Goal: Navigation & Orientation: Find specific page/section

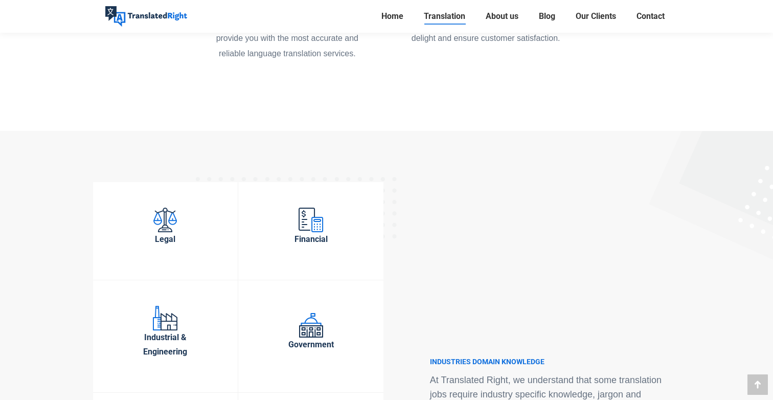
scroll to position [3049, 0]
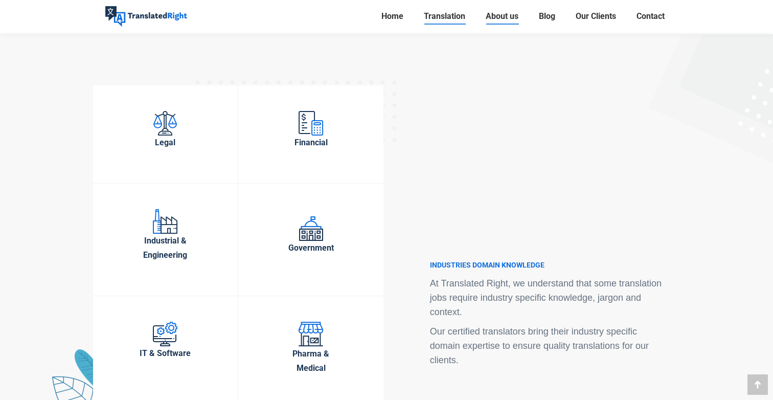
click at [501, 18] on span "About us" at bounding box center [501, 16] width 33 height 10
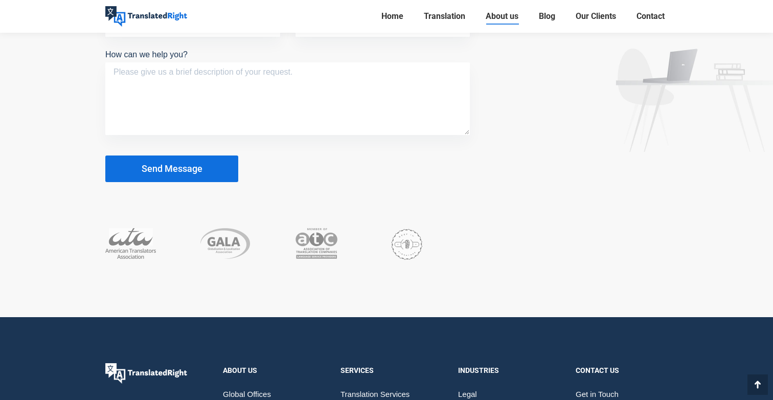
scroll to position [2670, 0]
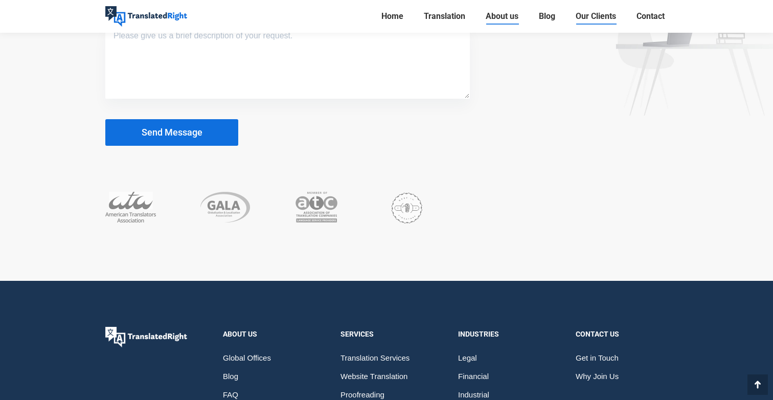
click at [579, 15] on span "Our Clients" at bounding box center [595, 16] width 40 height 10
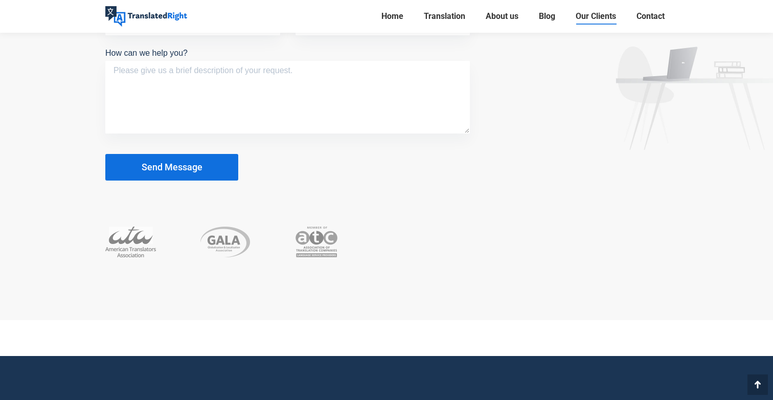
scroll to position [4393, 0]
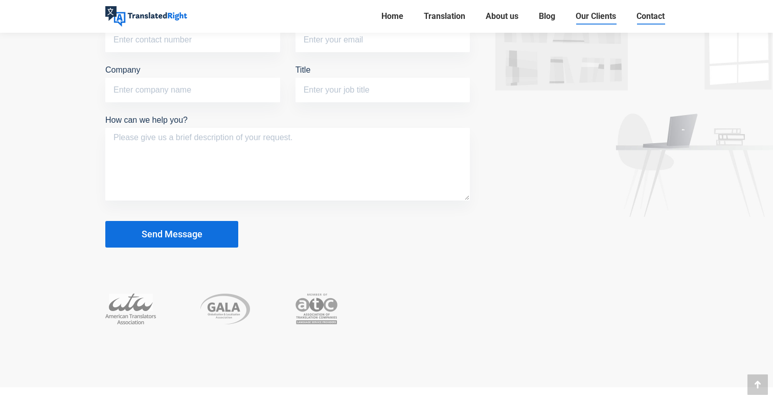
click at [646, 19] on span "Contact" at bounding box center [650, 16] width 28 height 10
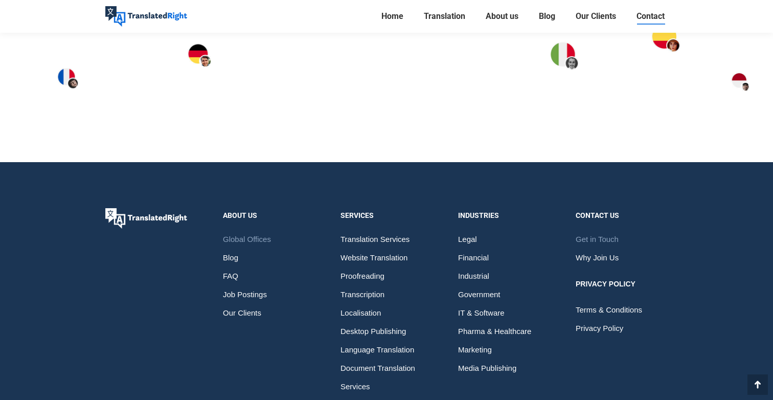
scroll to position [1595, 0]
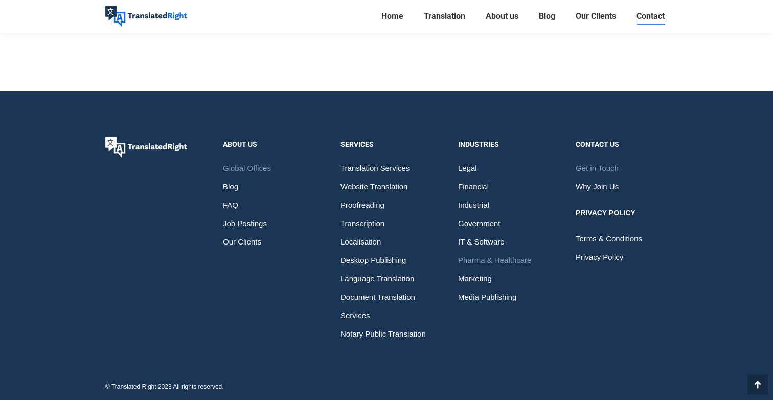
click at [514, 260] on span "Pharma & Healthcare" at bounding box center [494, 260] width 73 height 18
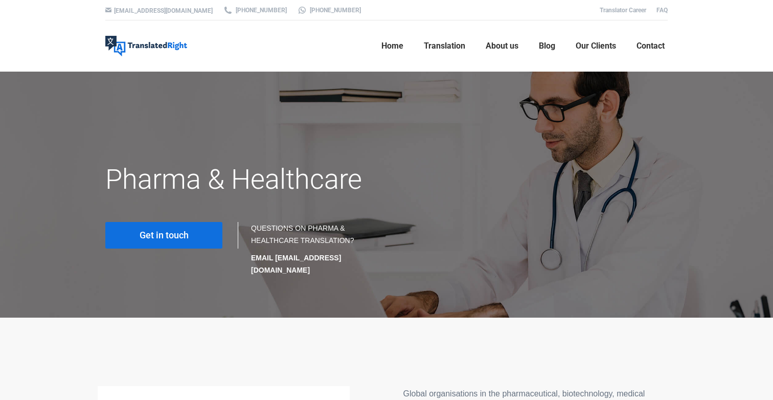
click at [162, 236] on span "Get in touch" at bounding box center [163, 235] width 49 height 10
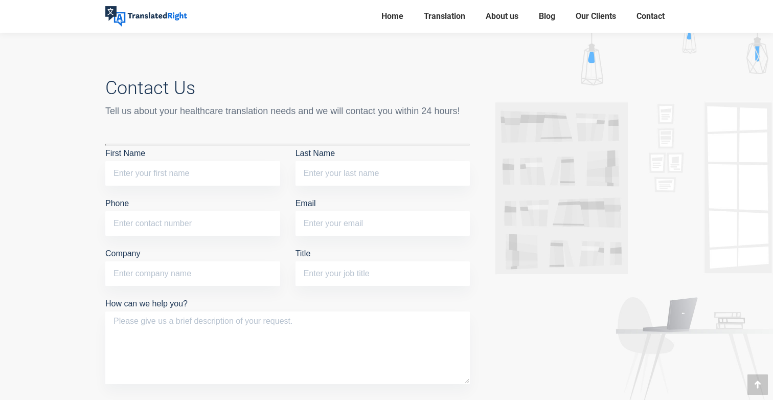
scroll to position [3946, 0]
